Goal: Task Accomplishment & Management: Complete application form

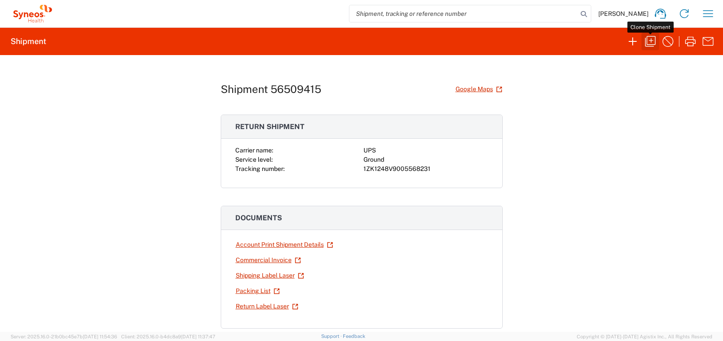
click at [652, 43] on icon "button" at bounding box center [651, 41] width 14 height 14
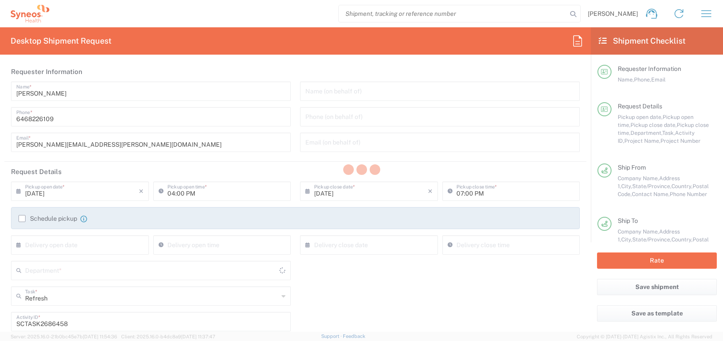
type input "Business (General)"
type input "[GEOGRAPHIC_DATA]"
type input "USD"
type input "4510 DEPARTMENTAL EXPENSE"
type input "Ground"
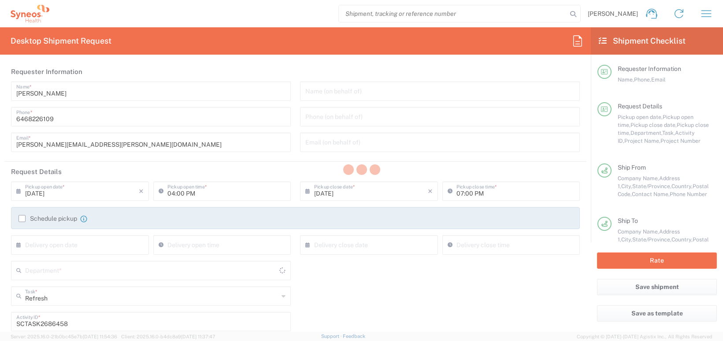
type input "Customer Ref"
type input "[US_STATE]"
type input "Your Packaging"
type input "[GEOGRAPHIC_DATA]"
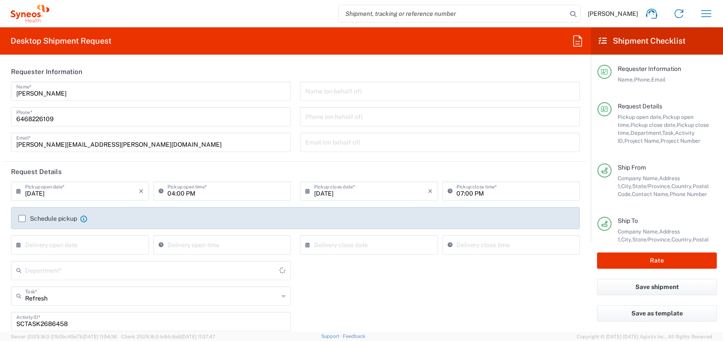
type input "General"
type input "4510 DEPARTMENTAL EXPENSE"
type input "4510"
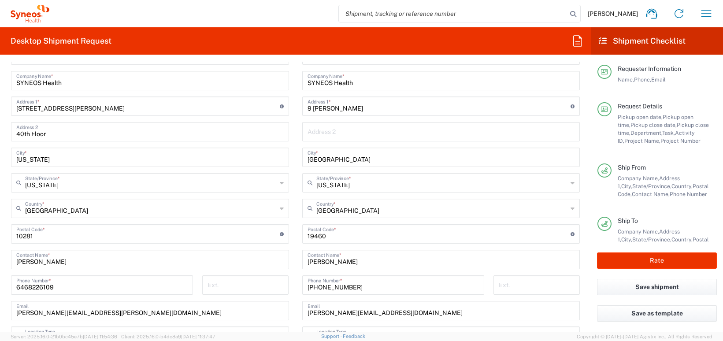
scroll to position [492, 0]
drag, startPoint x: 347, startPoint y: 263, endPoint x: 281, endPoint y: 259, distance: 66.2
click at [281, 259] on div "Ship From Location [PERSON_NAME] LLC-[GEOGRAPHIC_DATA] [GEOGRAPHIC_DATA] [GEOGR…" at bounding box center [295, 222] width 582 height 394
paste input "[PERSON_NAME]"
type input "[PERSON_NAME]"
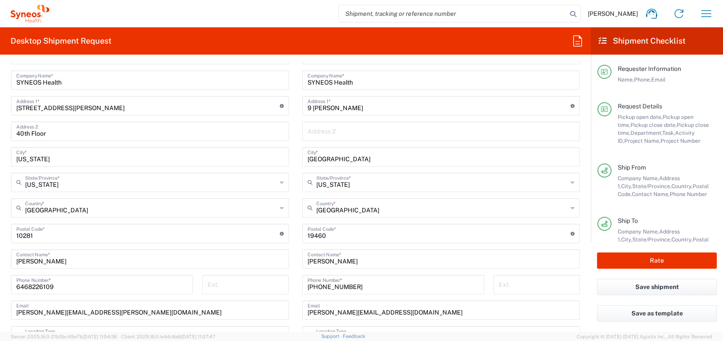
click at [293, 262] on main "Location [PERSON_NAME] LLC-[GEOGRAPHIC_DATA] [GEOGRAPHIC_DATA] [GEOGRAPHIC_DATA…" at bounding box center [149, 217] width 291 height 345
drag, startPoint x: 350, startPoint y: 286, endPoint x: 281, endPoint y: 288, distance: 68.8
click at [281, 288] on div "Ship From Location [PERSON_NAME] LLC-[GEOGRAPHIC_DATA] [GEOGRAPHIC_DATA] [GEOGR…" at bounding box center [295, 222] width 582 height 394
paste input "718) 669-0064"
click at [320, 287] on input "718) 669-0064" at bounding box center [393, 283] width 171 height 15
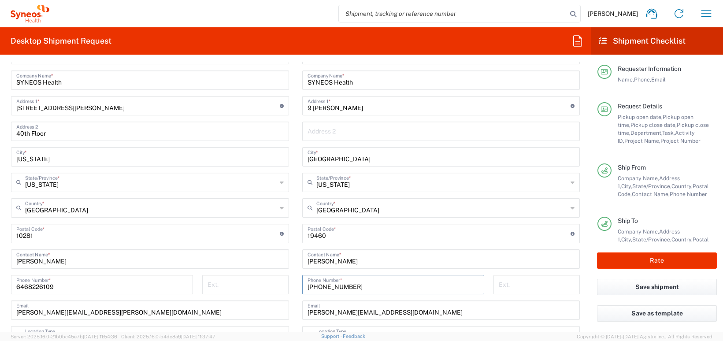
click at [334, 286] on input "[PHONE_NUMBER]" at bounding box center [393, 283] width 171 height 15
type input "[PHONE_NUMBER]"
drag, startPoint x: 388, startPoint y: 315, endPoint x: 290, endPoint y: 315, distance: 98.3
click at [290, 315] on div "Ship From Location [PERSON_NAME] LLC-[GEOGRAPHIC_DATA] [GEOGRAPHIC_DATA] [GEOGR…" at bounding box center [295, 222] width 582 height 394
paste input "[PERSON_NAME].[PERSON_NAME]"
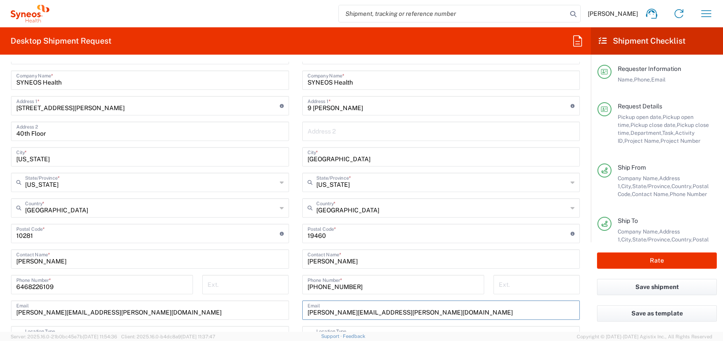
type input "[PERSON_NAME][EMAIL_ADDRESS][PERSON_NAME][DOMAIN_NAME]"
click at [292, 302] on main "Location [PERSON_NAME] LLC-[GEOGRAPHIC_DATA] [GEOGRAPHIC_DATA] [GEOGRAPHIC_DATA…" at bounding box center [149, 217] width 291 height 345
click at [316, 236] on input "undefined" at bounding box center [440, 232] width 264 height 15
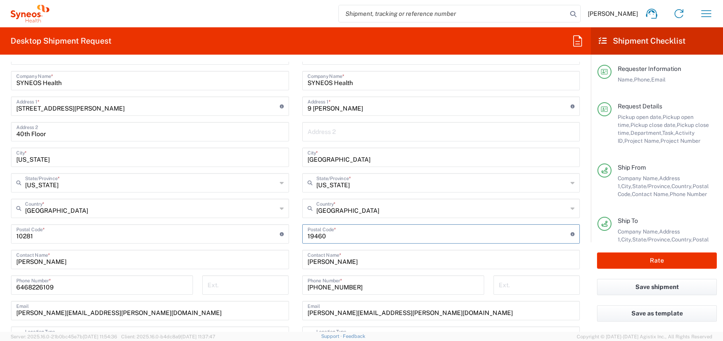
paste input "10314"
type input "10314"
click at [298, 228] on main "Location [PERSON_NAME] LLC-[GEOGRAPHIC_DATA] [GEOGRAPHIC_DATA] [GEOGRAPHIC_DATA…" at bounding box center [441, 230] width 291 height 370
click at [385, 184] on input "text" at bounding box center [443, 182] width 252 height 15
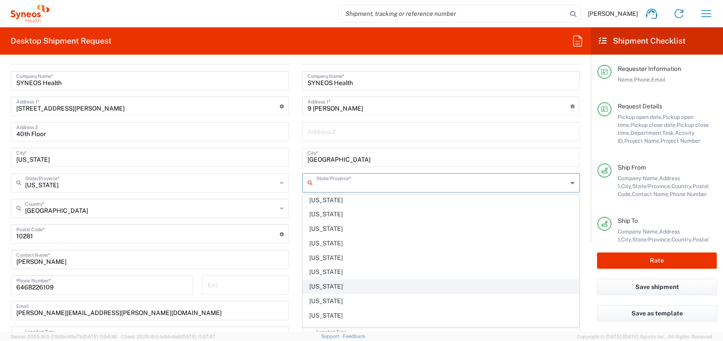
scroll to position [457, 0]
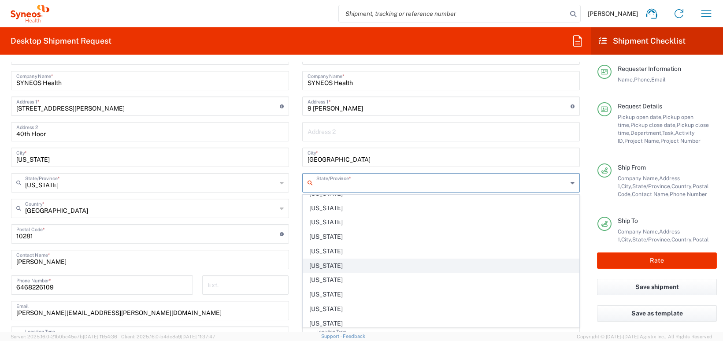
click at [377, 267] on span "[US_STATE]" at bounding box center [441, 266] width 276 height 14
type input "[US_STATE]"
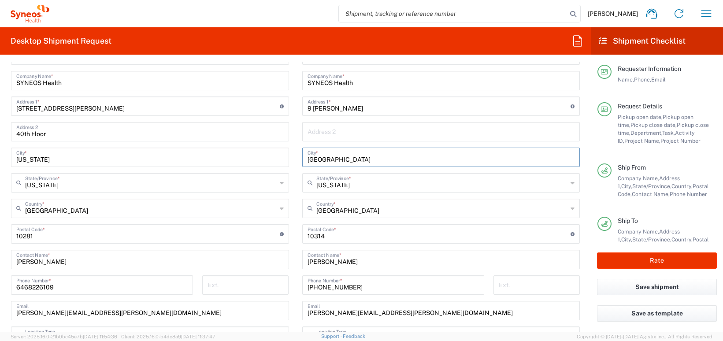
drag, startPoint x: 320, startPoint y: 160, endPoint x: 295, endPoint y: 160, distance: 24.3
click at [296, 160] on main "Location [PERSON_NAME] LLC-[GEOGRAPHIC_DATA] [GEOGRAPHIC_DATA] [GEOGRAPHIC_DATA…" at bounding box center [441, 230] width 291 height 370
paste input "[GEOGRAPHIC_DATA]"
type input "[GEOGRAPHIC_DATA]"
click at [294, 164] on main "Location [PERSON_NAME] LLC-[GEOGRAPHIC_DATA] [GEOGRAPHIC_DATA] [GEOGRAPHIC_DATA…" at bounding box center [149, 217] width 291 height 345
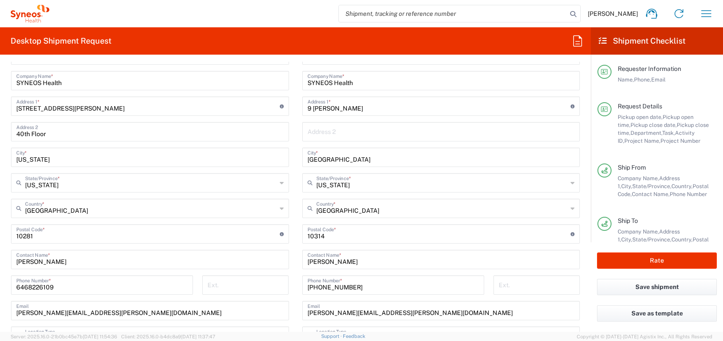
scroll to position [492, 0]
click at [348, 110] on input "9 [PERSON_NAME]" at bounding box center [440, 104] width 264 height 15
drag, startPoint x: 348, startPoint y: 108, endPoint x: 301, endPoint y: 108, distance: 47.6
click at [301, 108] on main "Location [PERSON_NAME] LLC-[GEOGRAPHIC_DATA] [GEOGRAPHIC_DATA] [GEOGRAPHIC_DATA…" at bounding box center [441, 230] width 291 height 370
paste input "[STREET_ADDRESS][PERSON_NAME]"
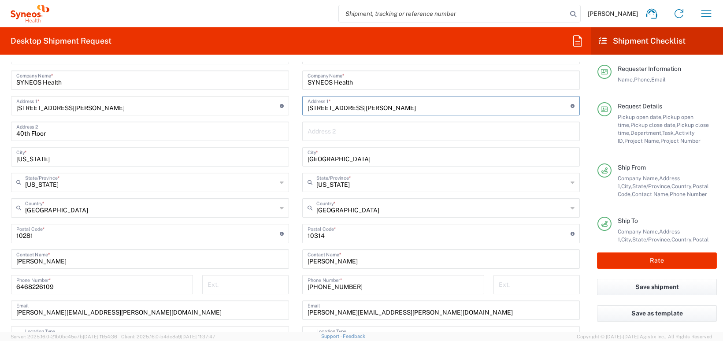
type input "[STREET_ADDRESS][PERSON_NAME]"
click at [296, 145] on main "Location [PERSON_NAME] LLC-[GEOGRAPHIC_DATA] [GEOGRAPHIC_DATA] [GEOGRAPHIC_DATA…" at bounding box center [441, 230] width 291 height 370
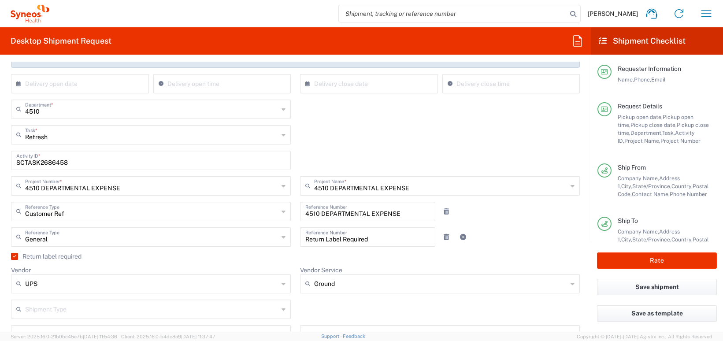
scroll to position [176, 0]
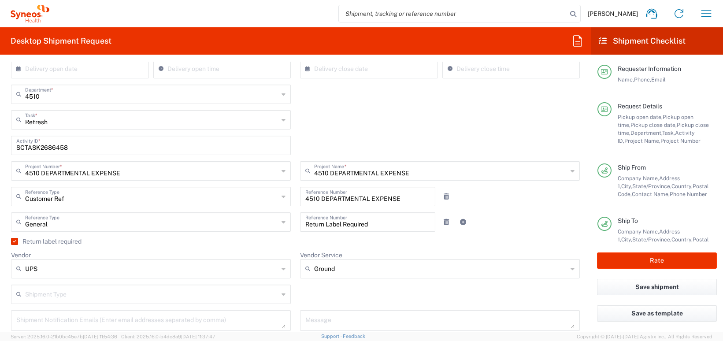
click at [15, 243] on label "Return label required" at bounding box center [46, 241] width 71 height 7
click at [13, 242] on input "Return label required" at bounding box center [13, 242] width 0 height 0
click at [15, 243] on label "Return label required" at bounding box center [46, 241] width 71 height 7
click at [15, 242] on input "Return label required" at bounding box center [15, 242] width 0 height 0
click at [283, 268] on icon at bounding box center [284, 269] width 4 height 14
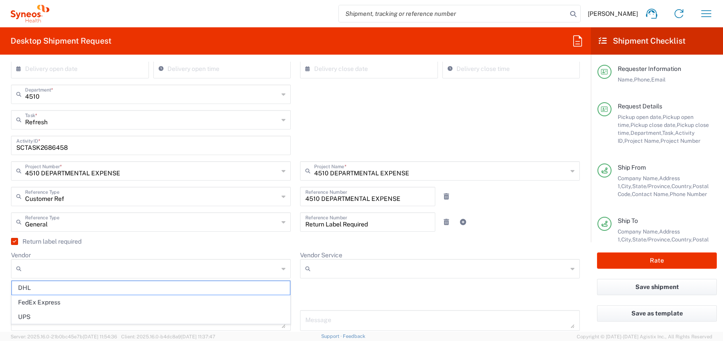
click at [151, 317] on span "UPS" at bounding box center [151, 317] width 278 height 14
type input "UPS"
click at [338, 271] on input "Vendor Service" at bounding box center [440, 269] width 253 height 14
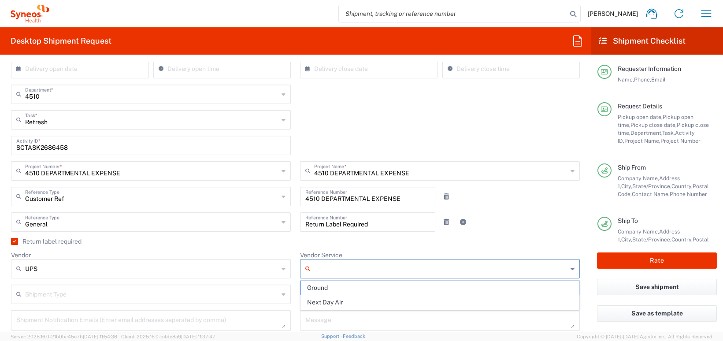
click at [341, 290] on span "Ground" at bounding box center [440, 288] width 278 height 14
type input "Ground"
click at [296, 282] on div "Vendor Service Ground Ground Next Day Air" at bounding box center [440, 268] width 289 height 34
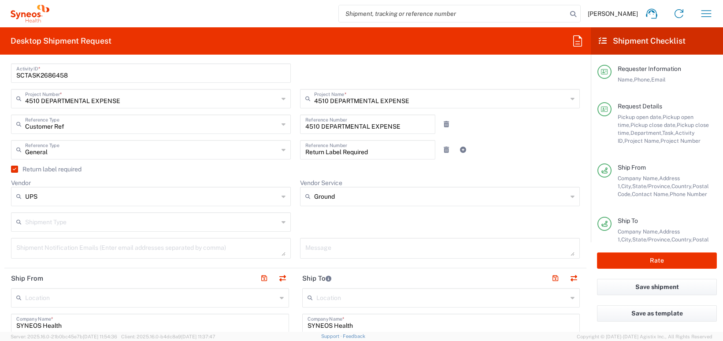
scroll to position [259, 0]
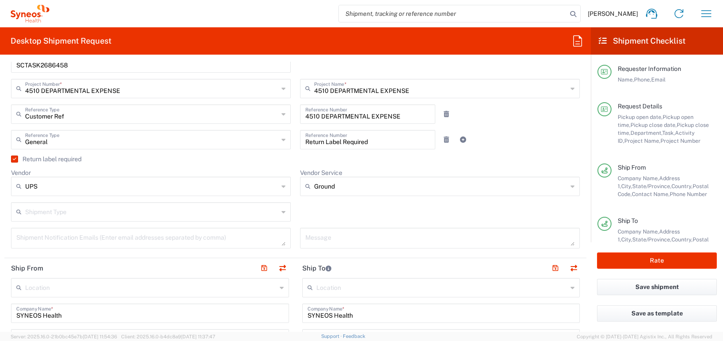
click at [285, 213] on icon at bounding box center [284, 212] width 4 height 14
click at [228, 245] on span "Regular" at bounding box center [151, 246] width 278 height 14
type input "Regular"
click at [297, 242] on div "Message" at bounding box center [440, 241] width 289 height 27
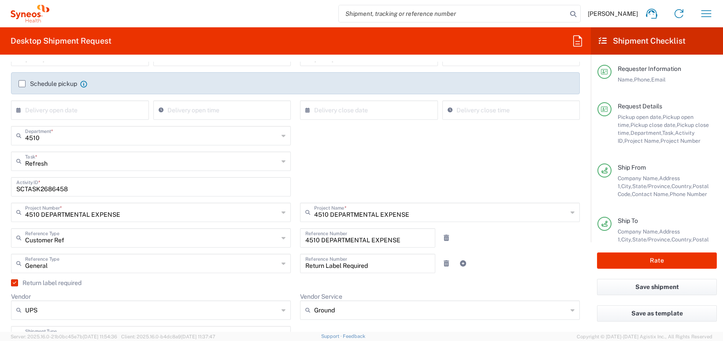
scroll to position [129, 0]
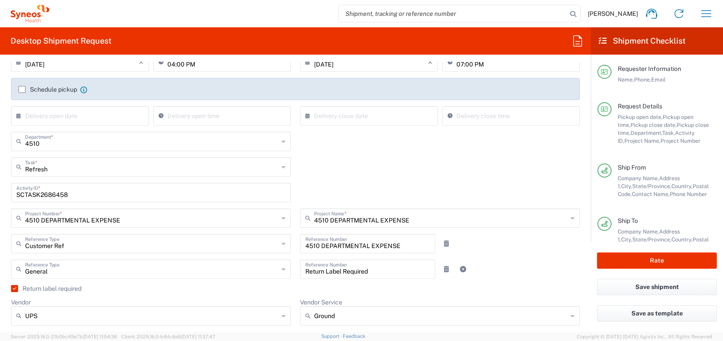
click at [45, 195] on input "SCTASK2686458" at bounding box center [150, 191] width 269 height 15
paste input "60"
type input "SCTASK2686460"
click at [296, 201] on div "SCTASK2686460 Activity ID *" at bounding box center [296, 196] width 578 height 26
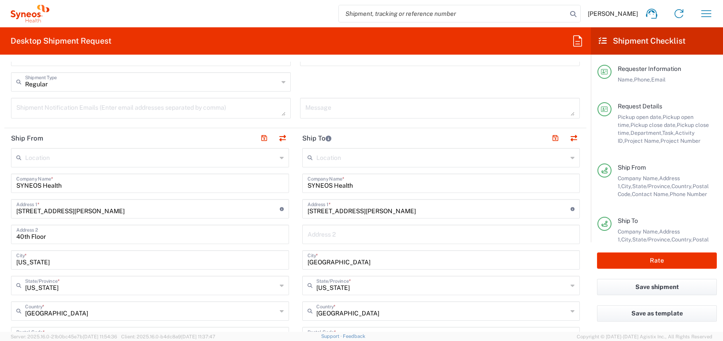
scroll to position [392, 0]
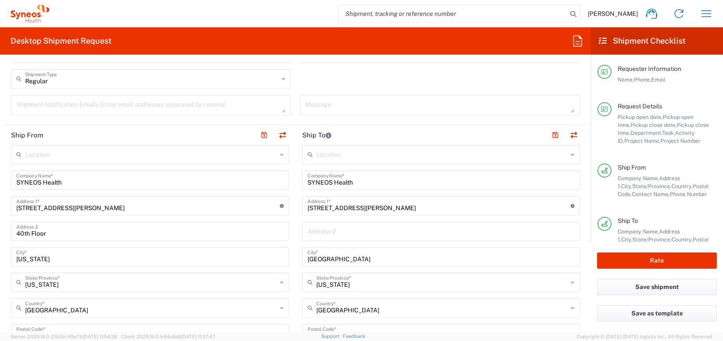
click at [297, 205] on main "Location [PERSON_NAME] LLC-[GEOGRAPHIC_DATA] [GEOGRAPHIC_DATA] [GEOGRAPHIC_DATA…" at bounding box center [441, 330] width 291 height 370
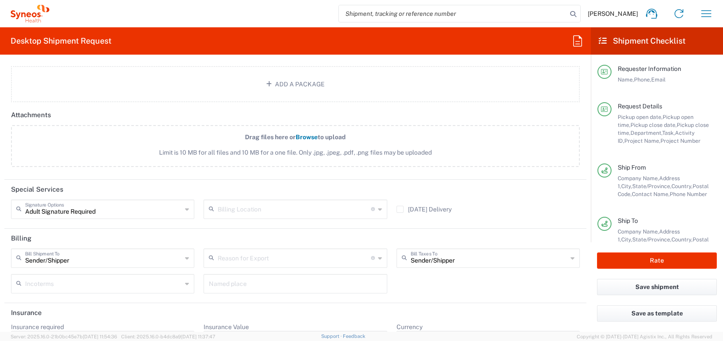
scroll to position [1175, 0]
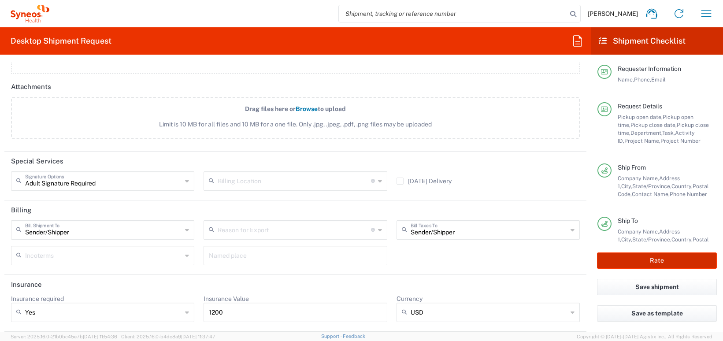
click at [666, 259] on button "Rate" at bounding box center [657, 261] width 120 height 16
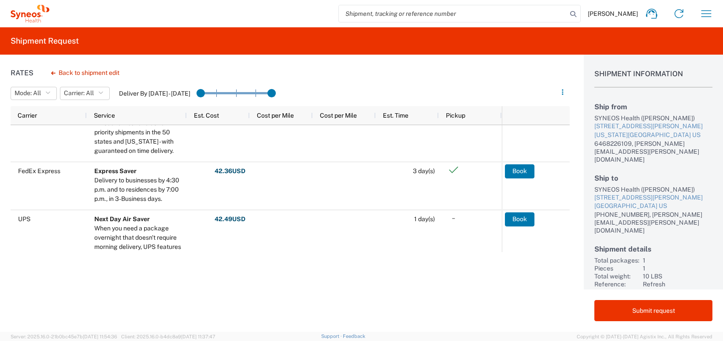
scroll to position [115, 0]
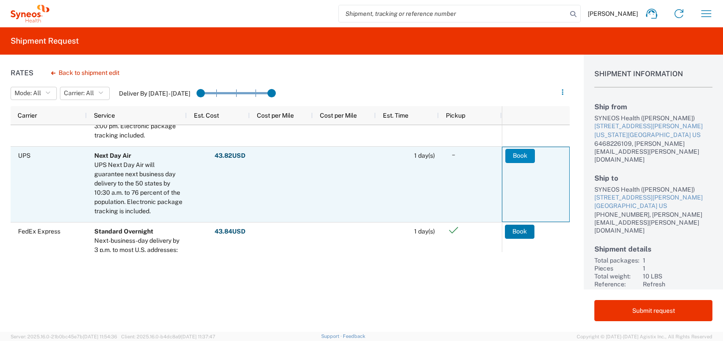
click at [522, 157] on button "Book" at bounding box center [521, 156] width 30 height 14
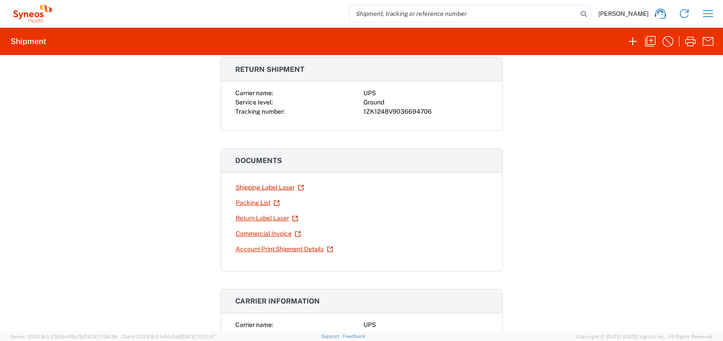
scroll to position [53, 0]
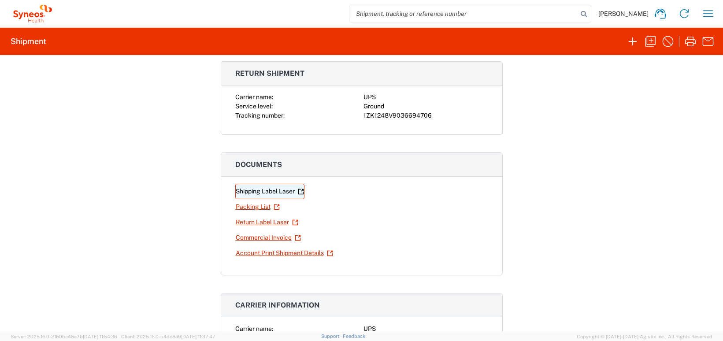
click at [250, 188] on link "Shipping Label Laser" at bounding box center [269, 191] width 69 height 15
click at [274, 220] on link "Return Label Laser" at bounding box center [266, 222] width 63 height 15
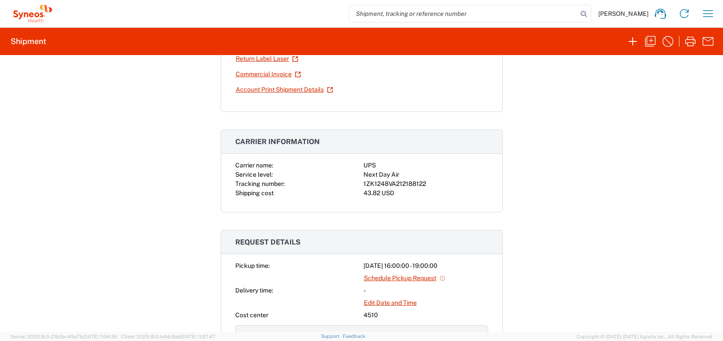
scroll to position [224, 0]
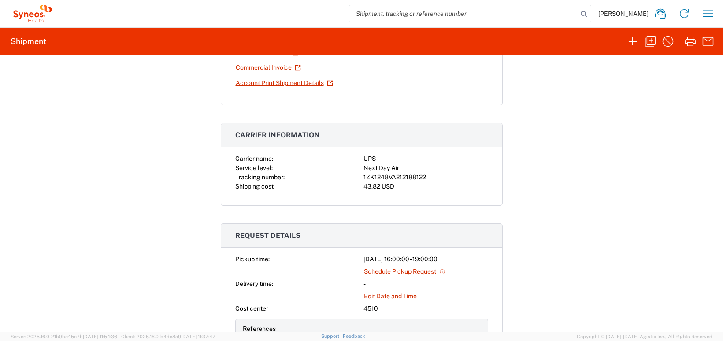
click at [411, 177] on div "1ZK1248VA212188122" at bounding box center [426, 177] width 125 height 9
copy div "1ZK1248VA212188122"
